Goal: Find specific page/section: Find specific page/section

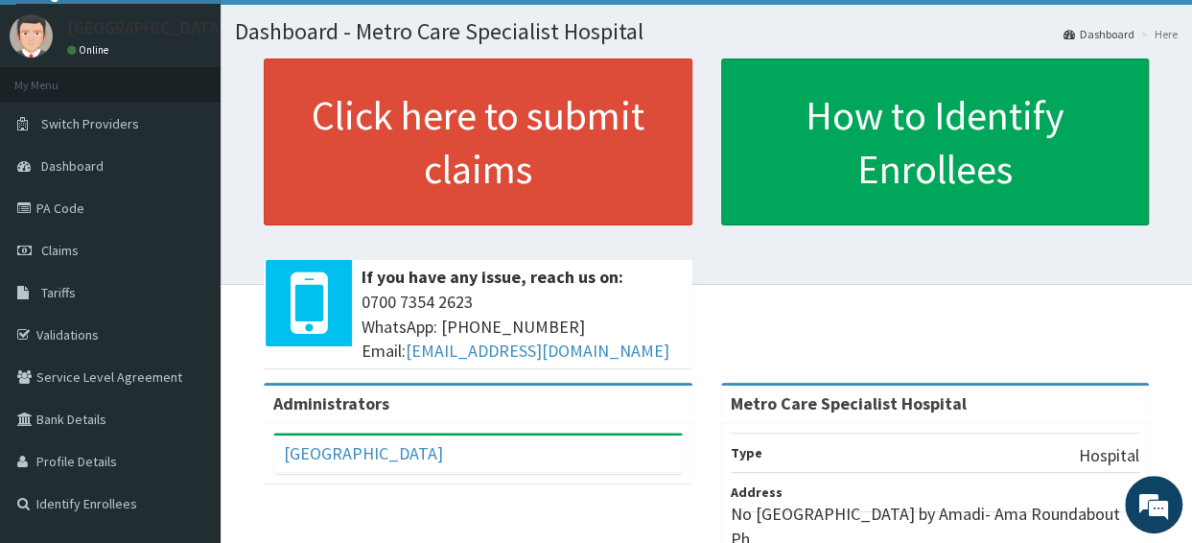
scroll to position [45, 0]
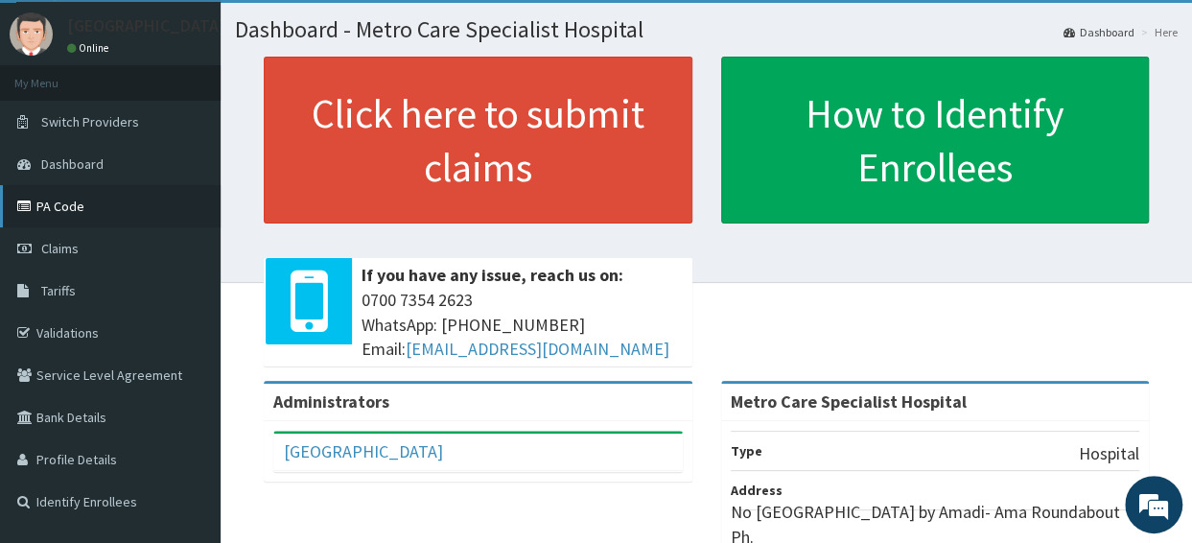
click at [142, 207] on link "PA Code" at bounding box center [110, 206] width 221 height 42
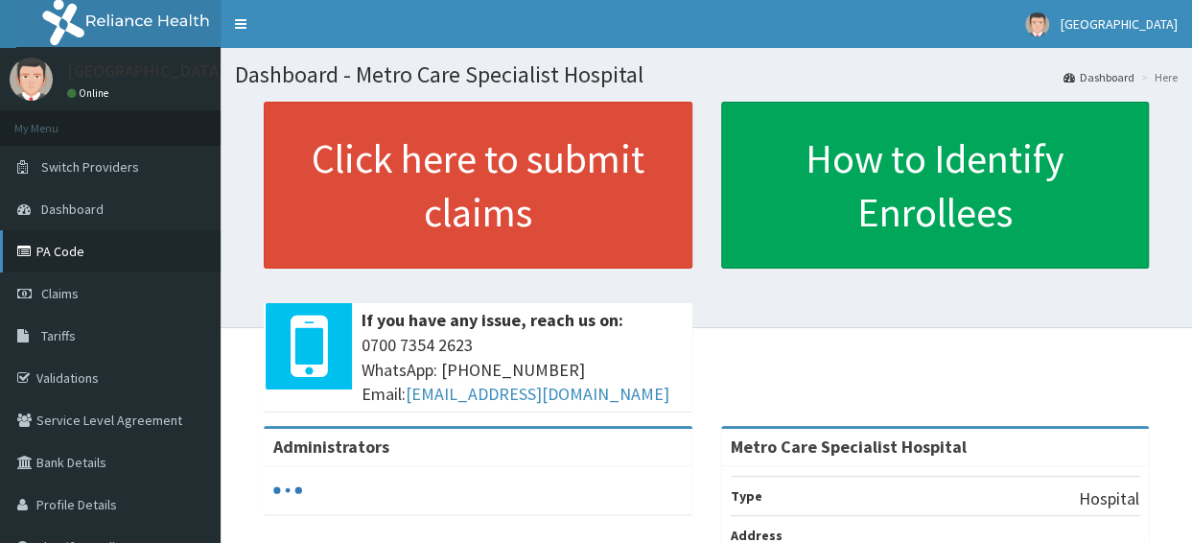
click at [108, 246] on link "PA Code" at bounding box center [110, 251] width 221 height 42
